Goal: Task Accomplishment & Management: Manage account settings

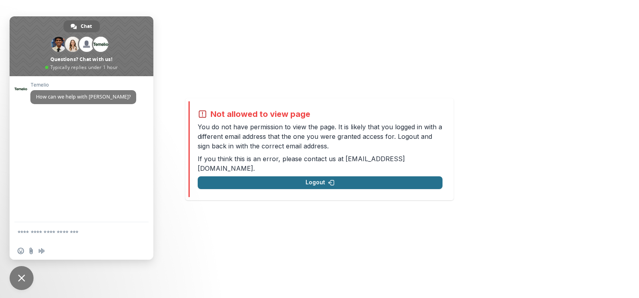
click at [267, 177] on button "Logout" at bounding box center [320, 182] width 245 height 13
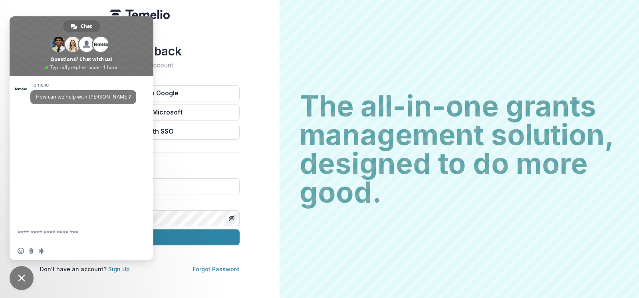
click at [259, 168] on div "Welcome back Sign into your account Continue with Google Continue with Microsof…" at bounding box center [139, 149] width 279 height 298
drag, startPoint x: 208, startPoint y: 190, endPoint x: 193, endPoint y: 187, distance: 14.6
click at [208, 190] on input at bounding box center [140, 186] width 200 height 16
click at [14, 281] on span "Close chat" at bounding box center [22, 278] width 24 height 24
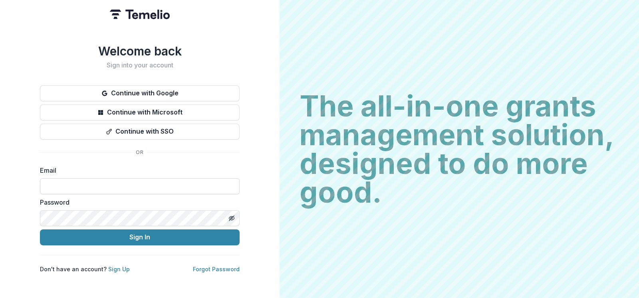
click at [69, 186] on input at bounding box center [140, 186] width 200 height 16
type input "**********"
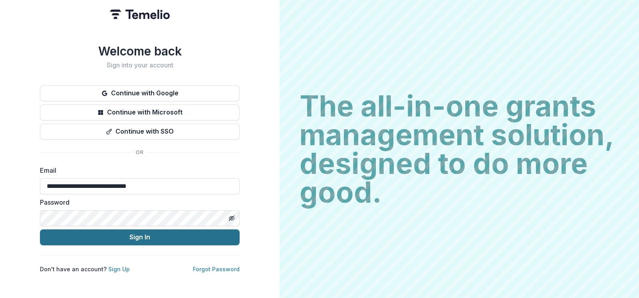
click at [111, 231] on button "Sign In" at bounding box center [140, 238] width 200 height 16
